Goal: Information Seeking & Learning: Learn about a topic

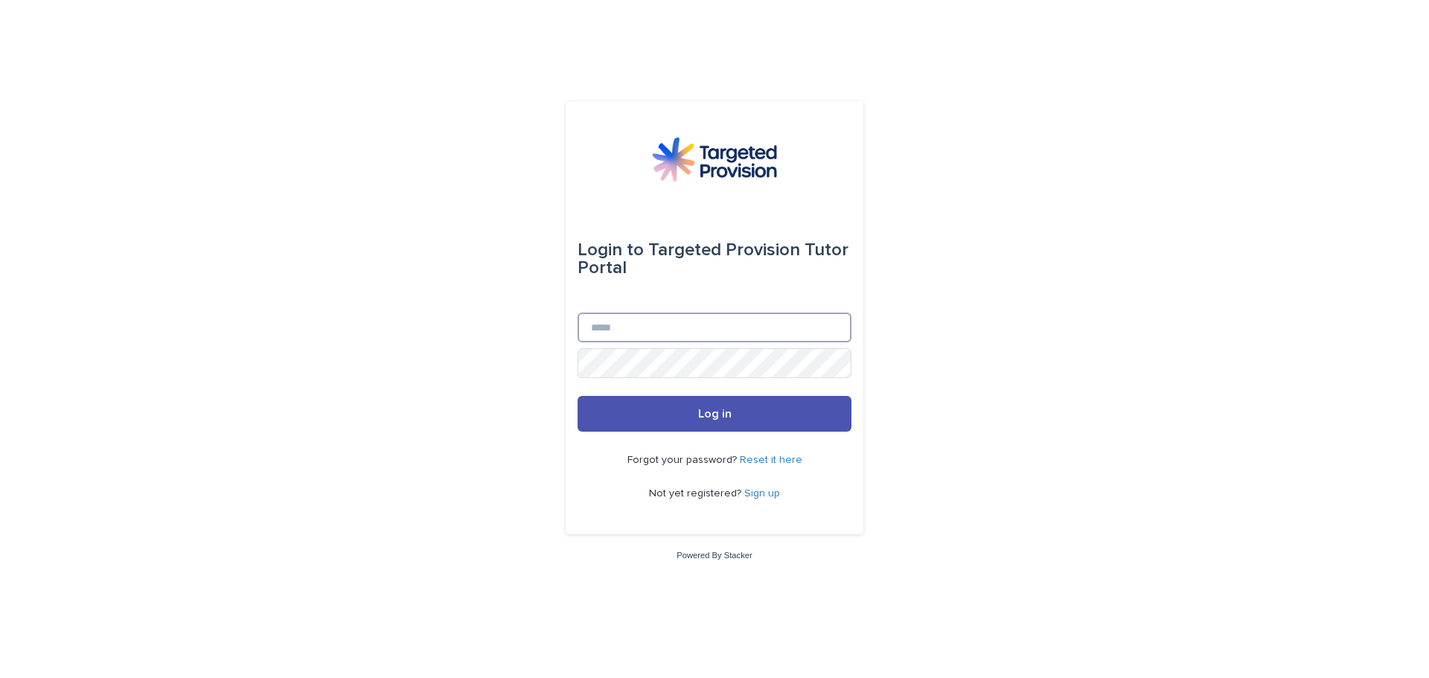
click at [758, 328] on input "Email" at bounding box center [714, 328] width 274 height 30
type input "**********"
click at [751, 414] on button "Log in" at bounding box center [714, 414] width 274 height 36
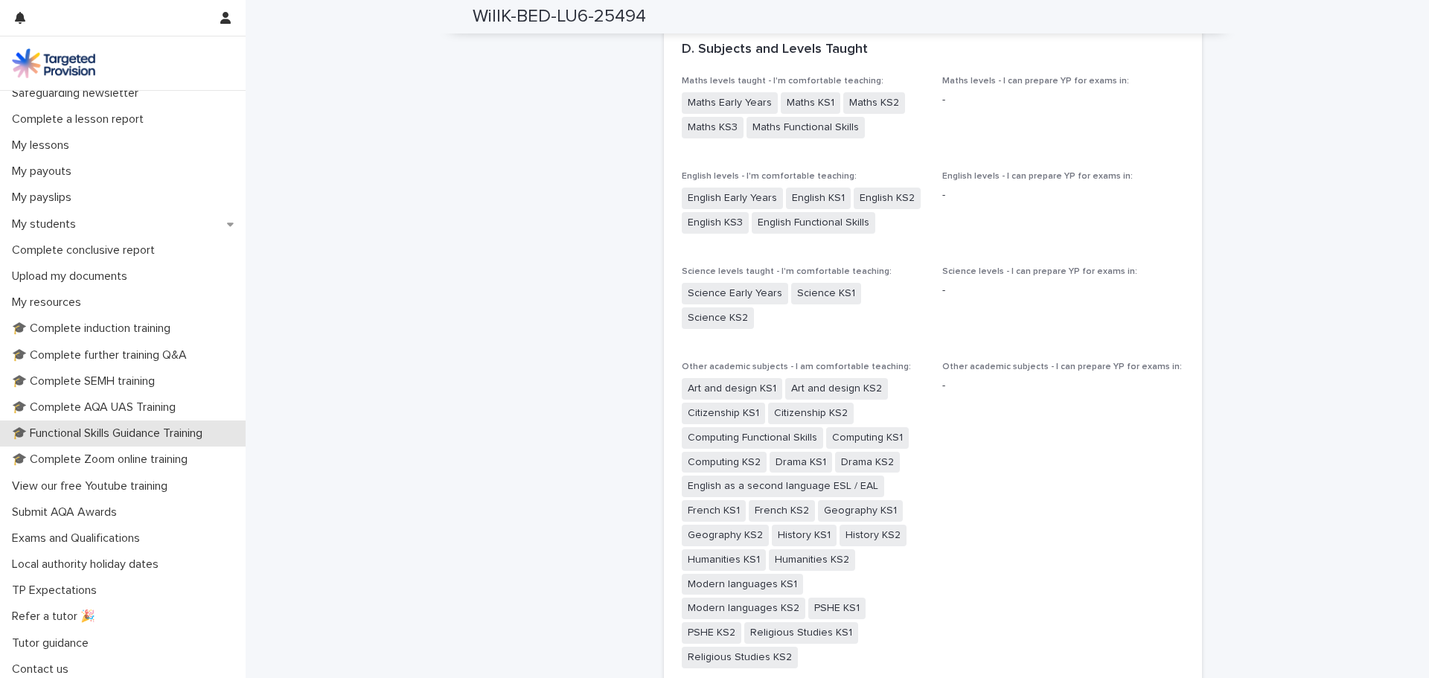
scroll to position [172, 0]
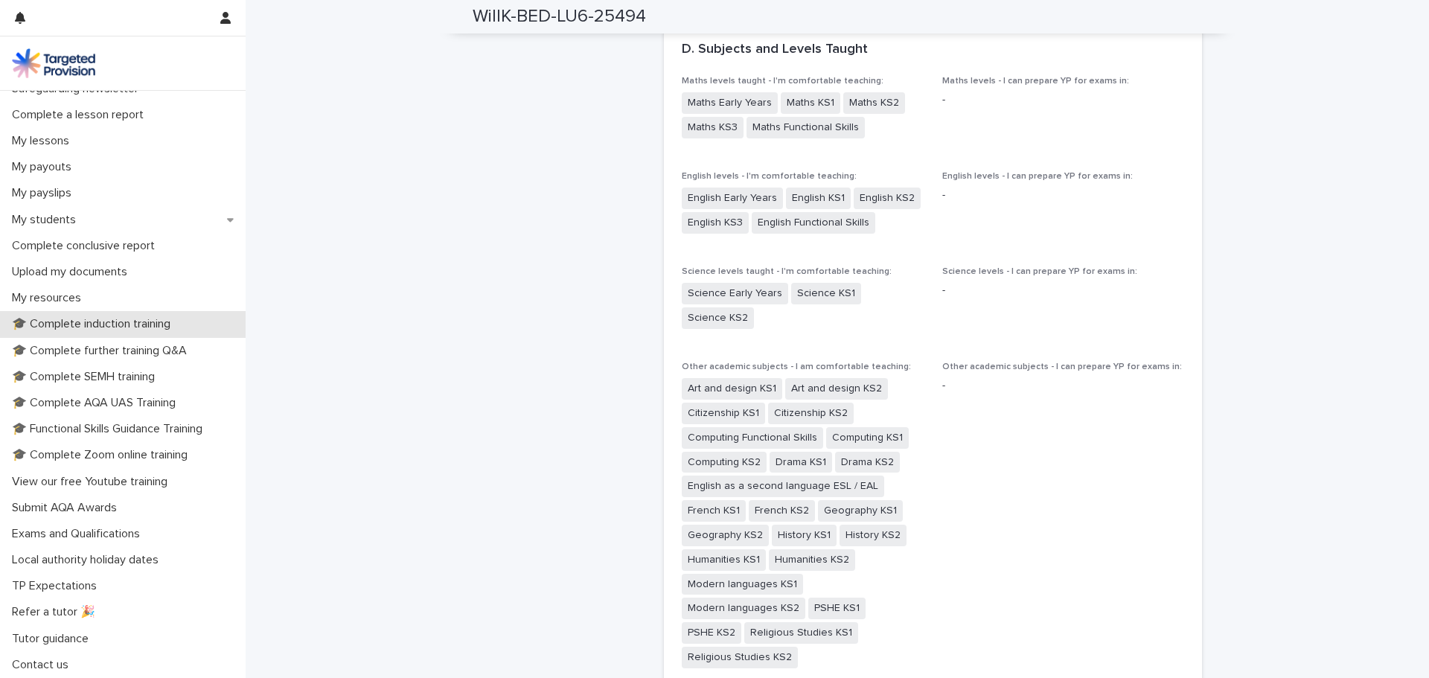
click at [142, 330] on p "🎓 Complete induction training" at bounding box center [94, 324] width 176 height 14
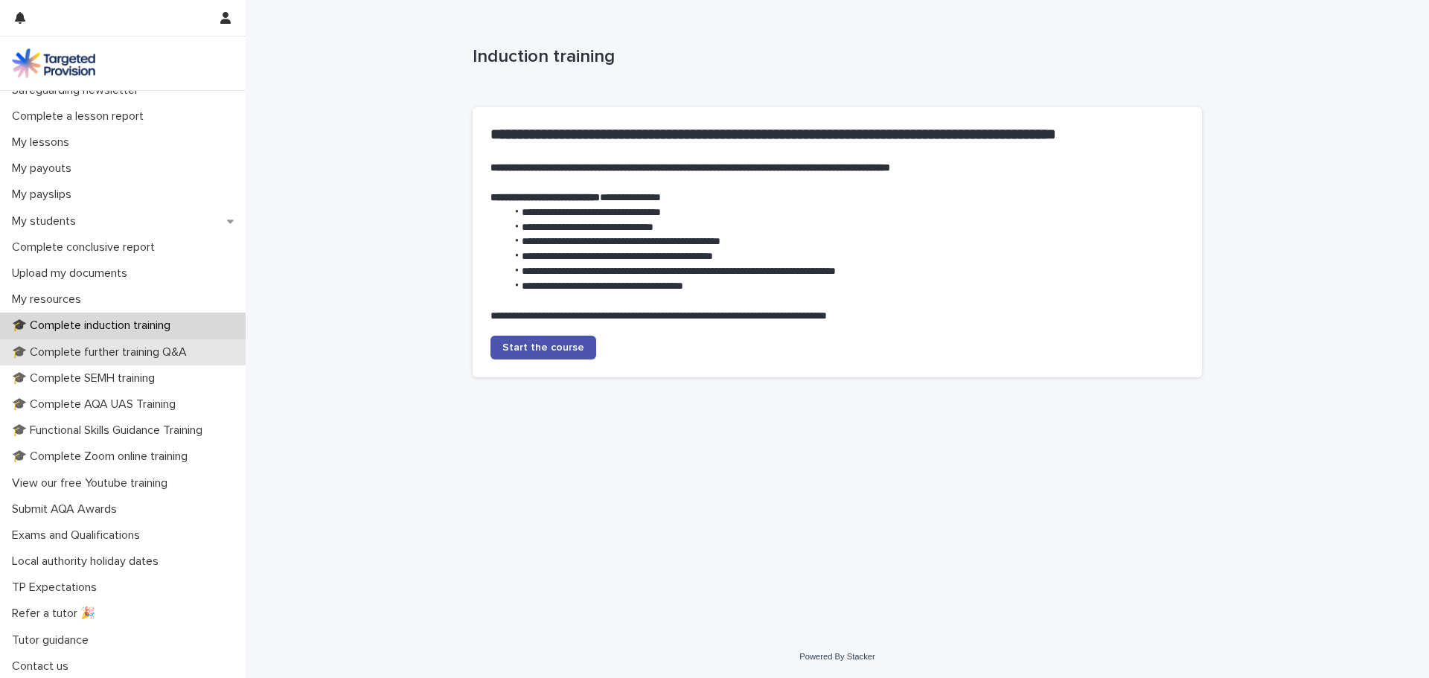
scroll to position [172, 0]
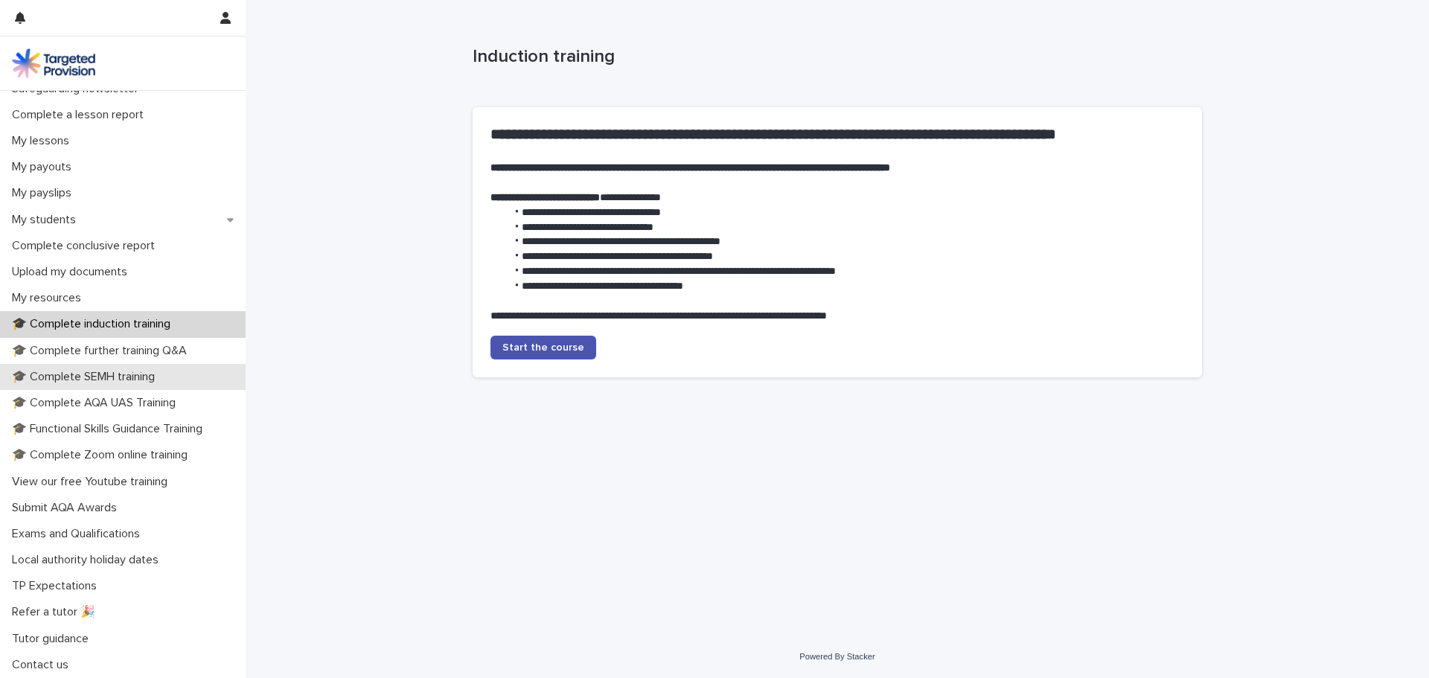
click at [147, 370] on p "🎓 Complete SEMH training" at bounding box center [86, 377] width 161 height 14
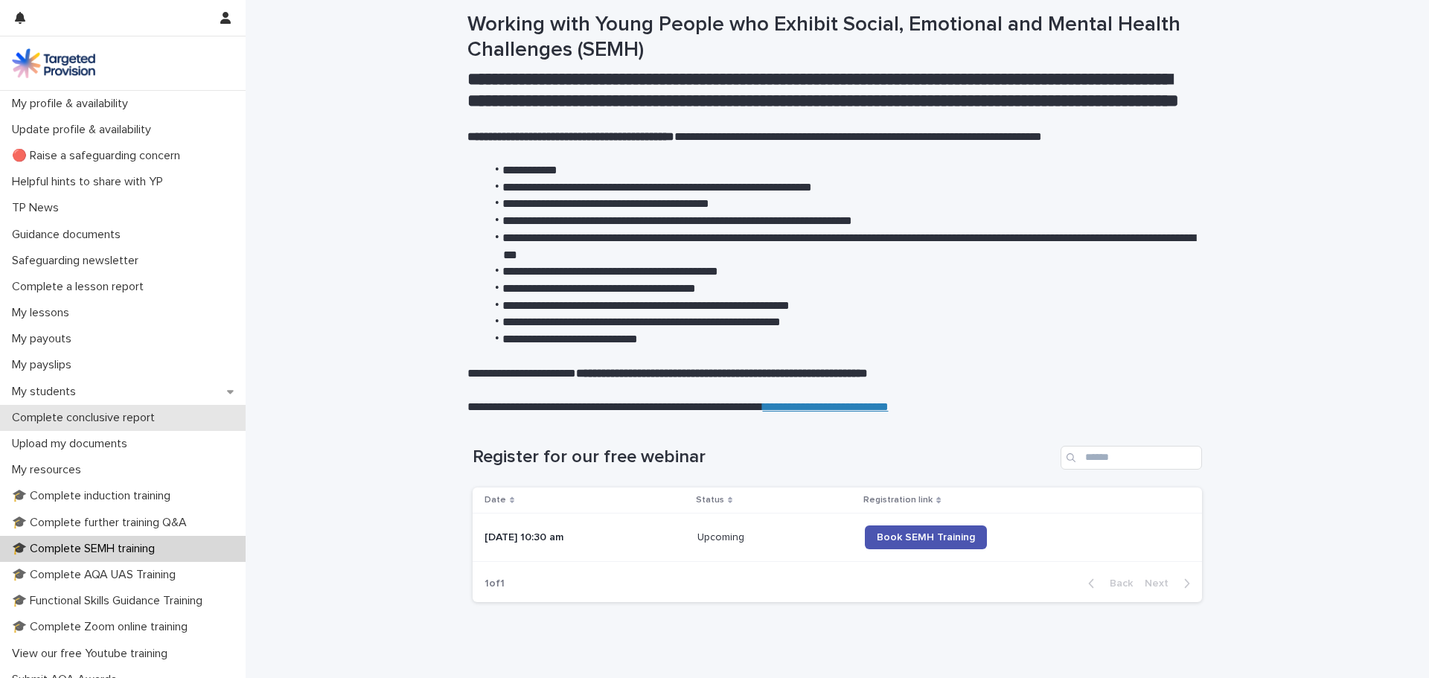
scroll to position [74, 0]
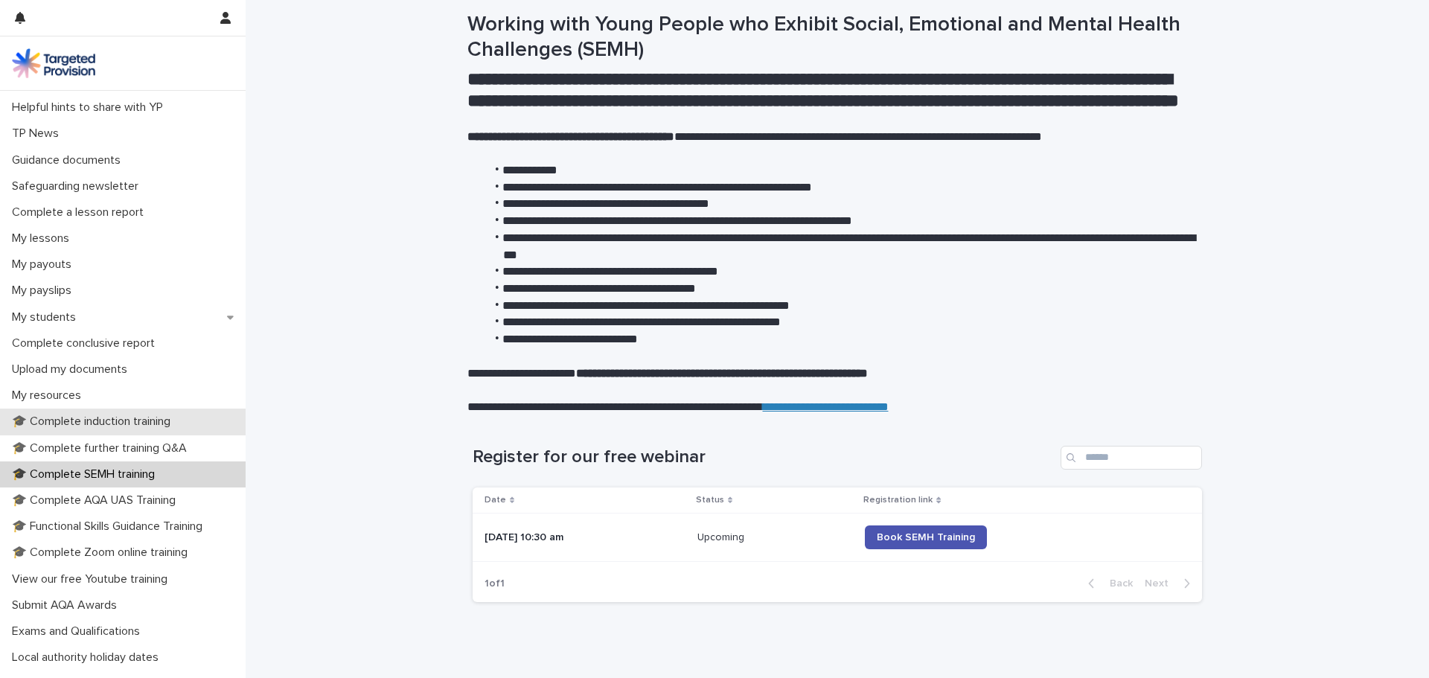
click at [145, 423] on p "🎓 Complete induction training" at bounding box center [94, 421] width 176 height 14
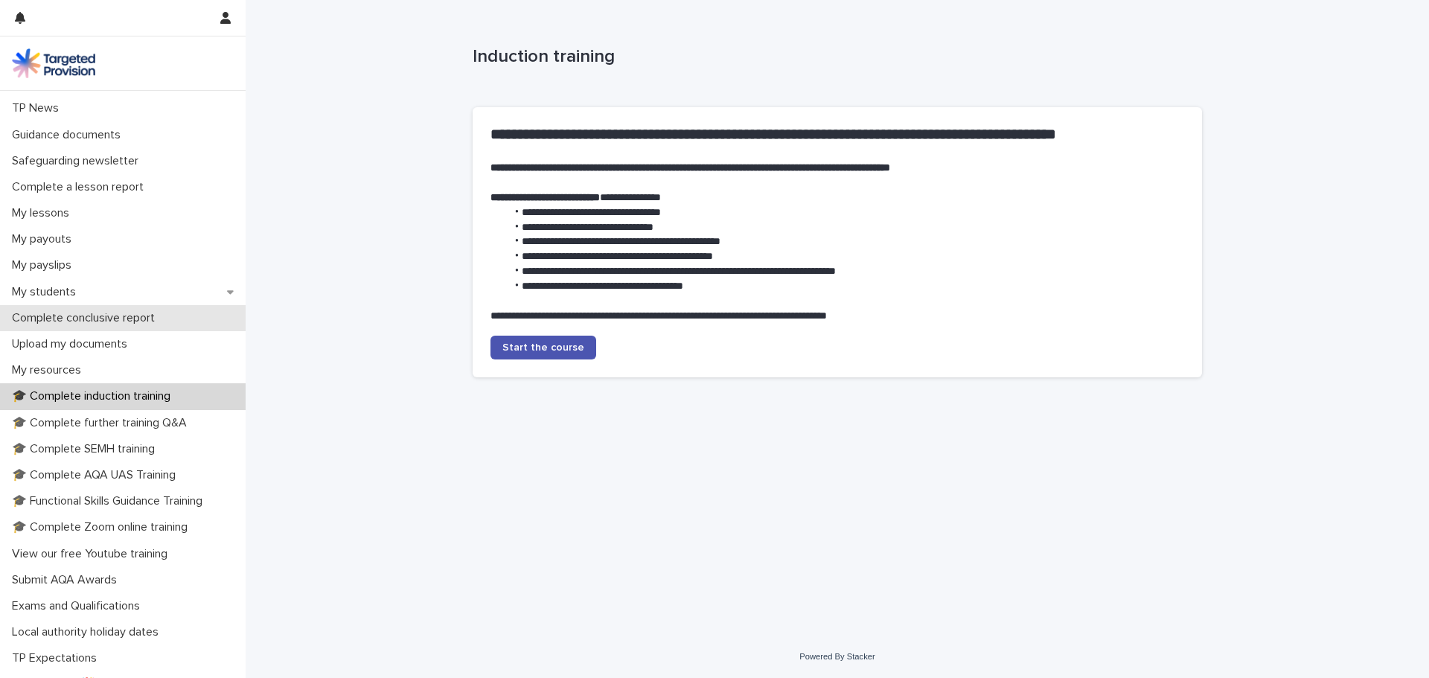
scroll to position [172, 0]
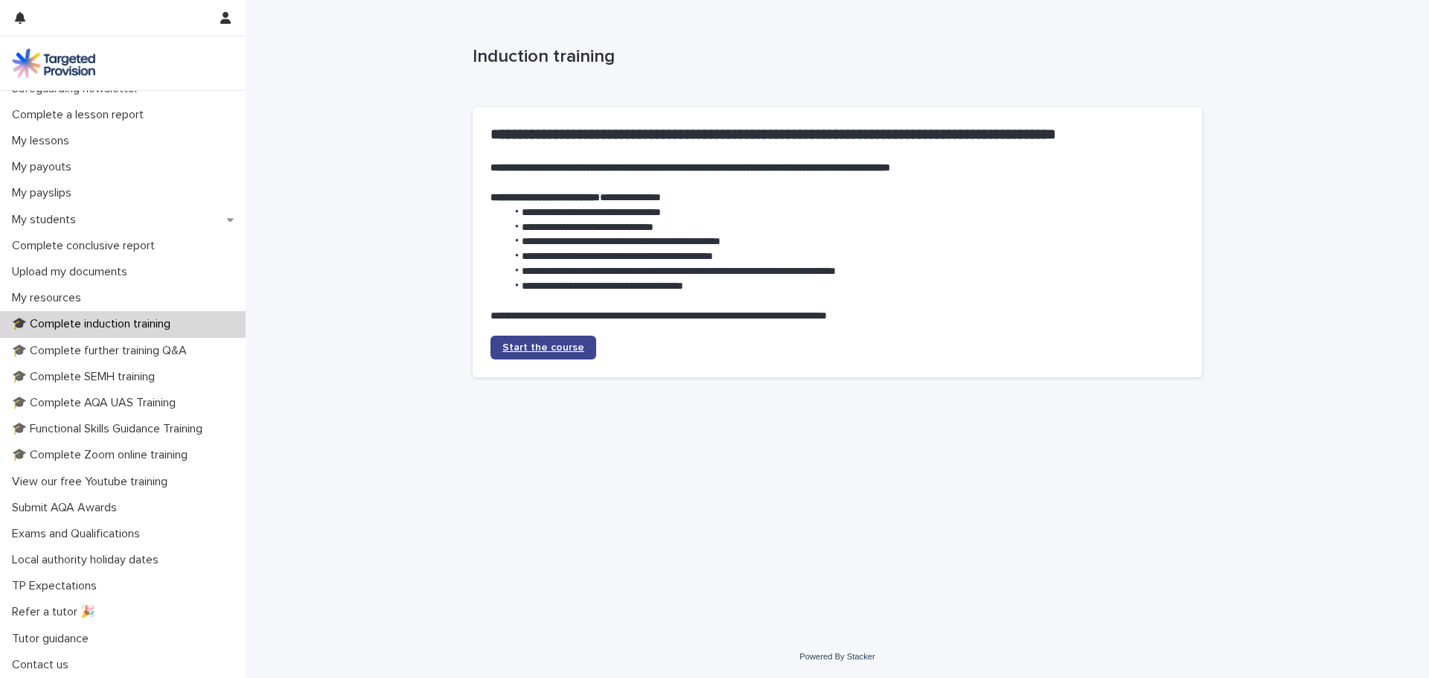
click at [529, 354] on link "Start the course" at bounding box center [543, 348] width 106 height 24
click at [93, 638] on p "Tutor guidance" at bounding box center [53, 639] width 95 height 14
